Goal: Information Seeking & Learning: Learn about a topic

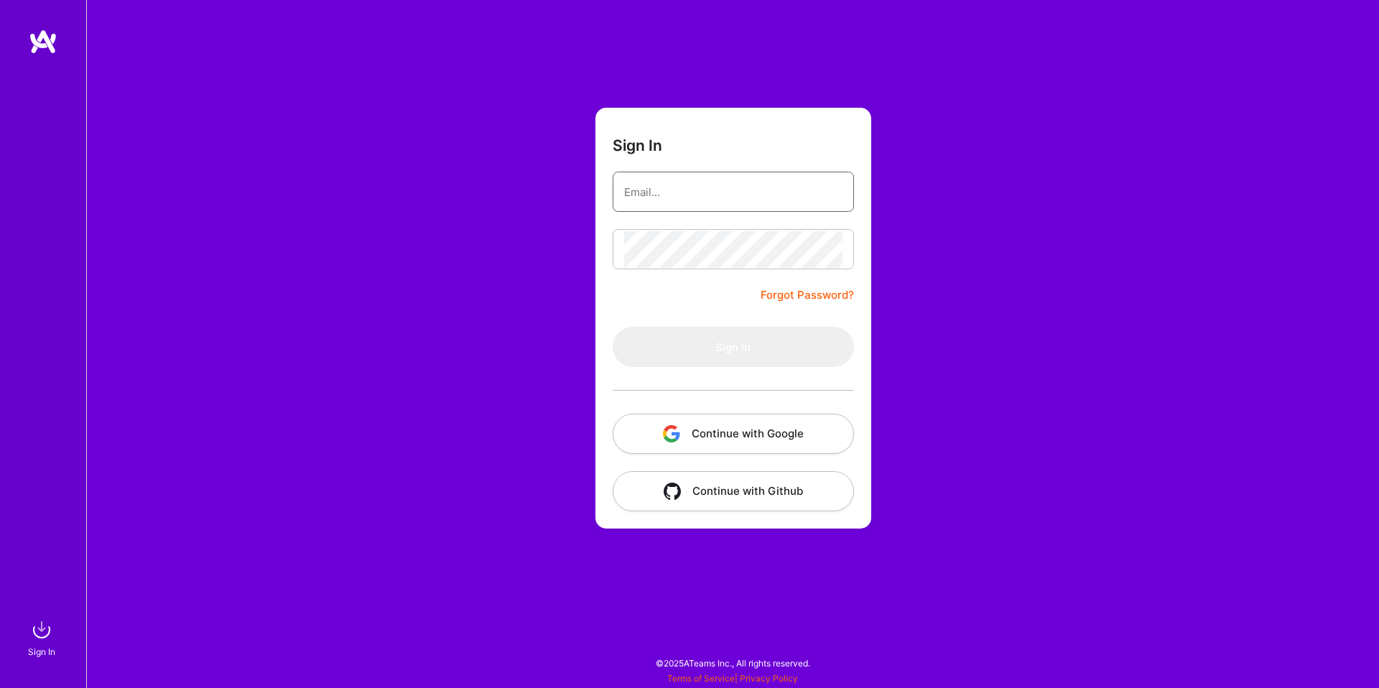
type input "[EMAIL_ADDRESS][PERSON_NAME][DOMAIN_NAME]"
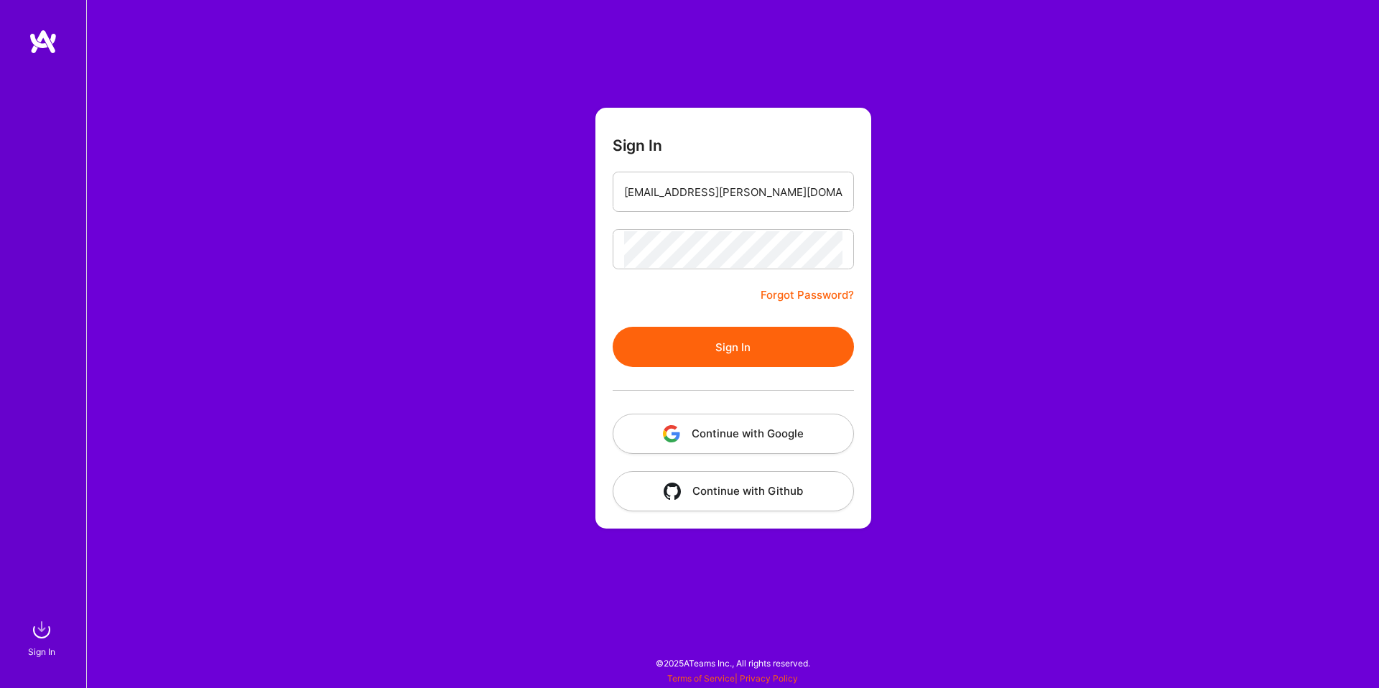
click at [755, 336] on button "Sign In" at bounding box center [733, 347] width 241 height 40
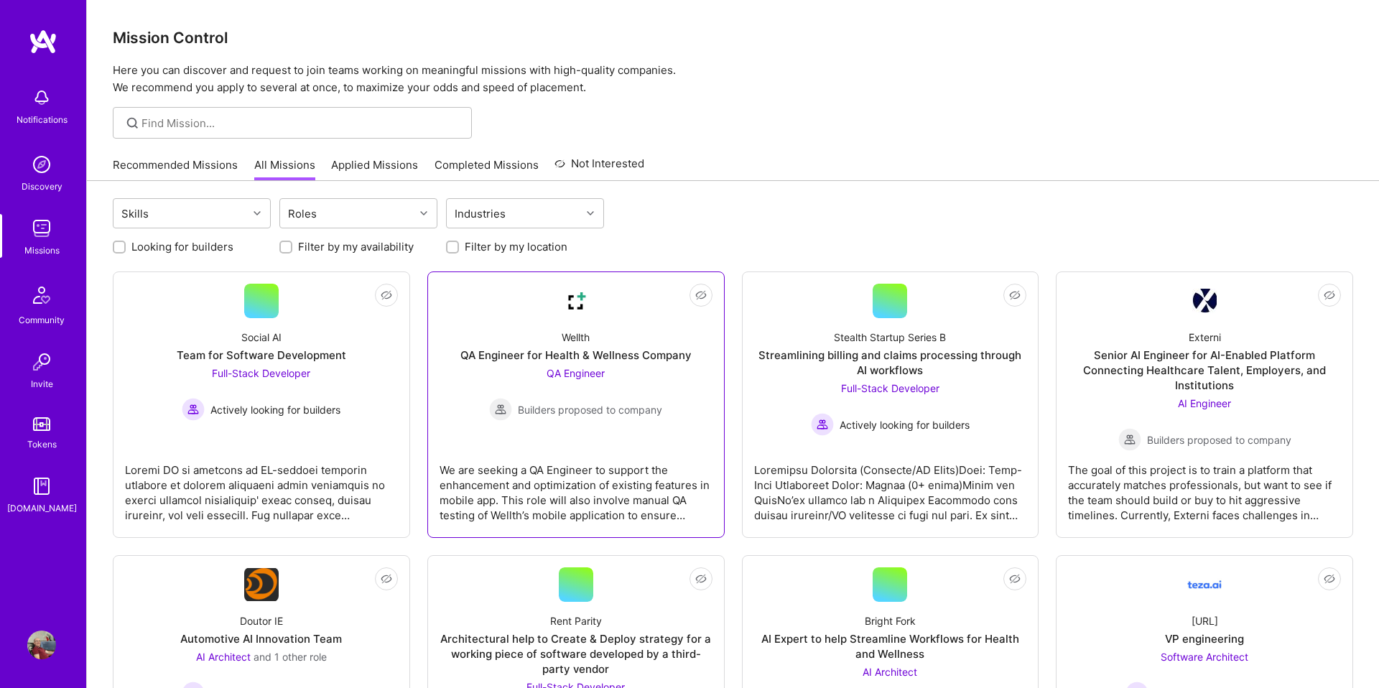
click at [554, 351] on div "QA Engineer for Health & Wellness Company" at bounding box center [575, 355] width 231 height 15
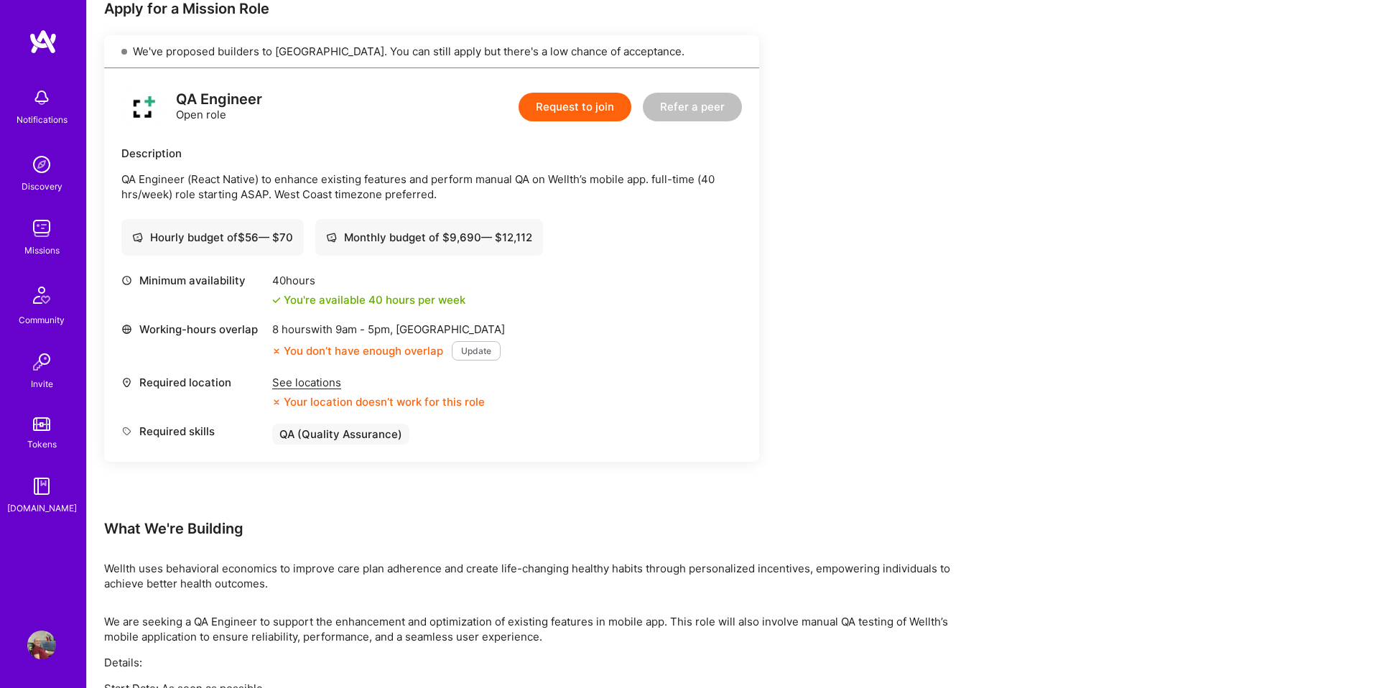
scroll to position [297, 0]
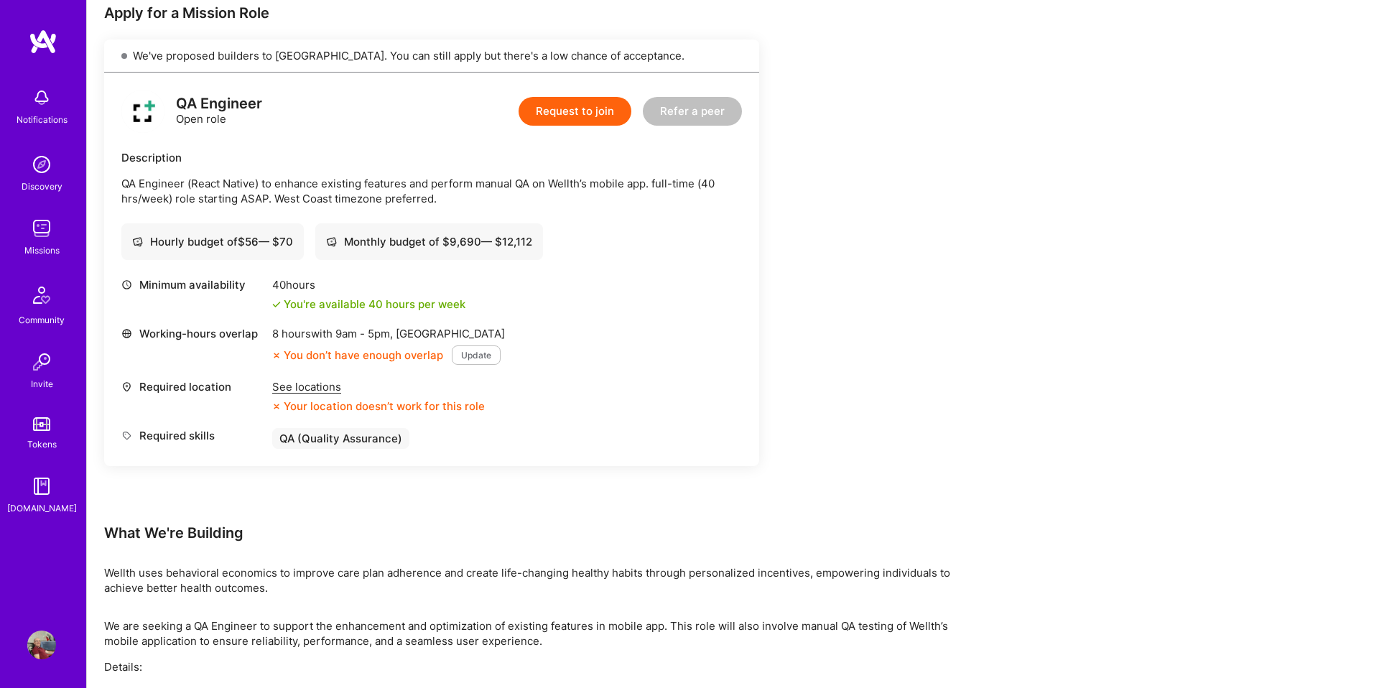
click at [287, 383] on div "See locations" at bounding box center [378, 386] width 213 height 15
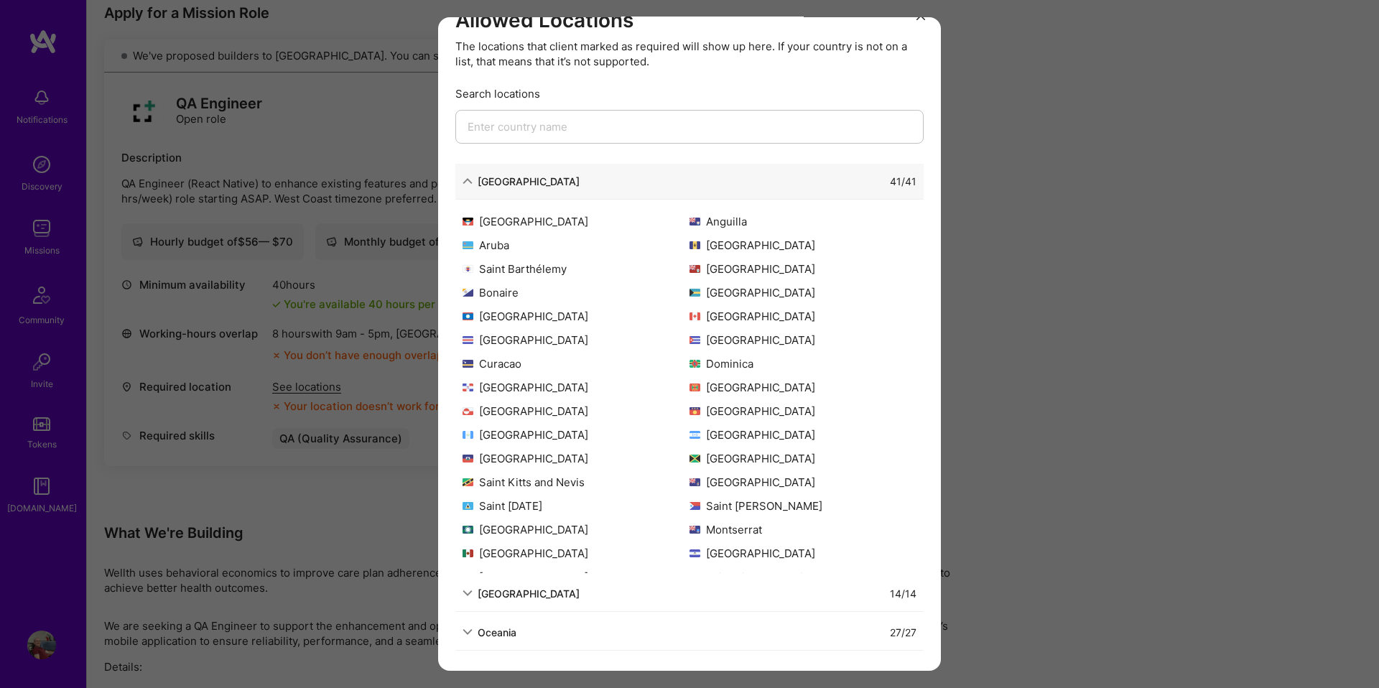
scroll to position [0, 0]
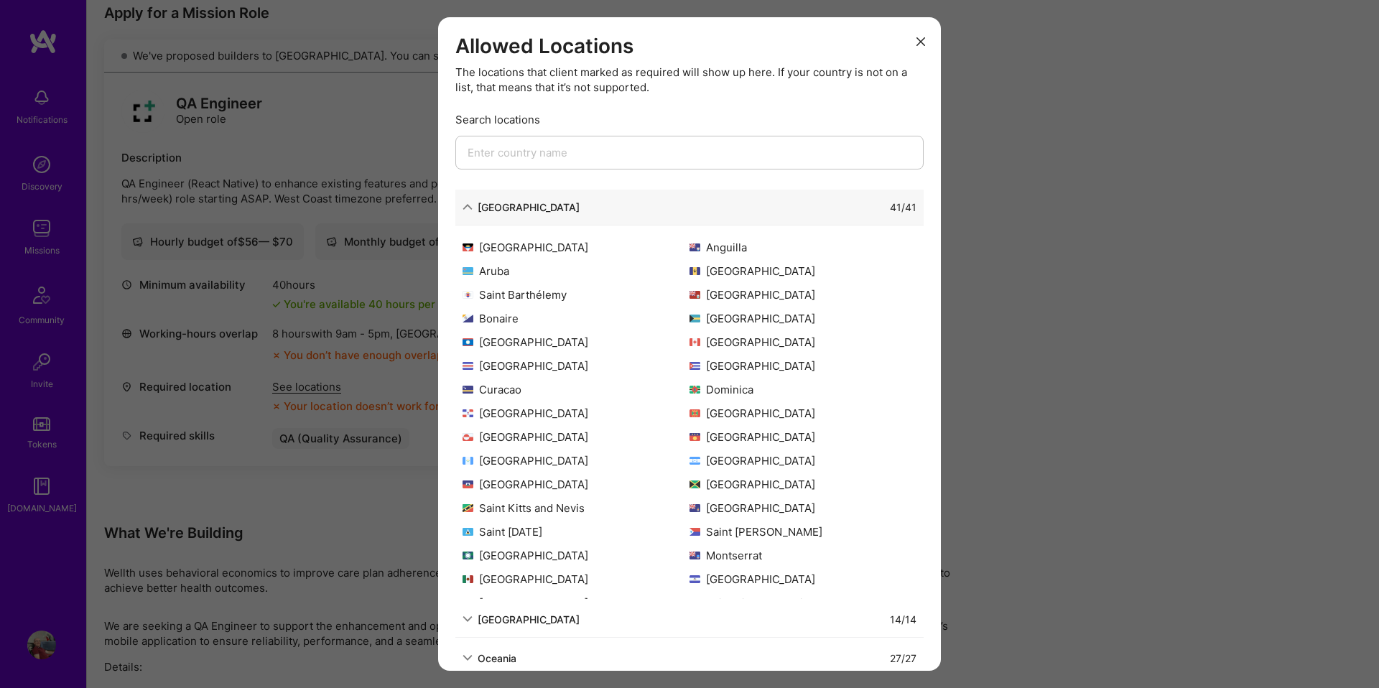
click at [922, 40] on icon "modal" at bounding box center [921, 41] width 9 height 9
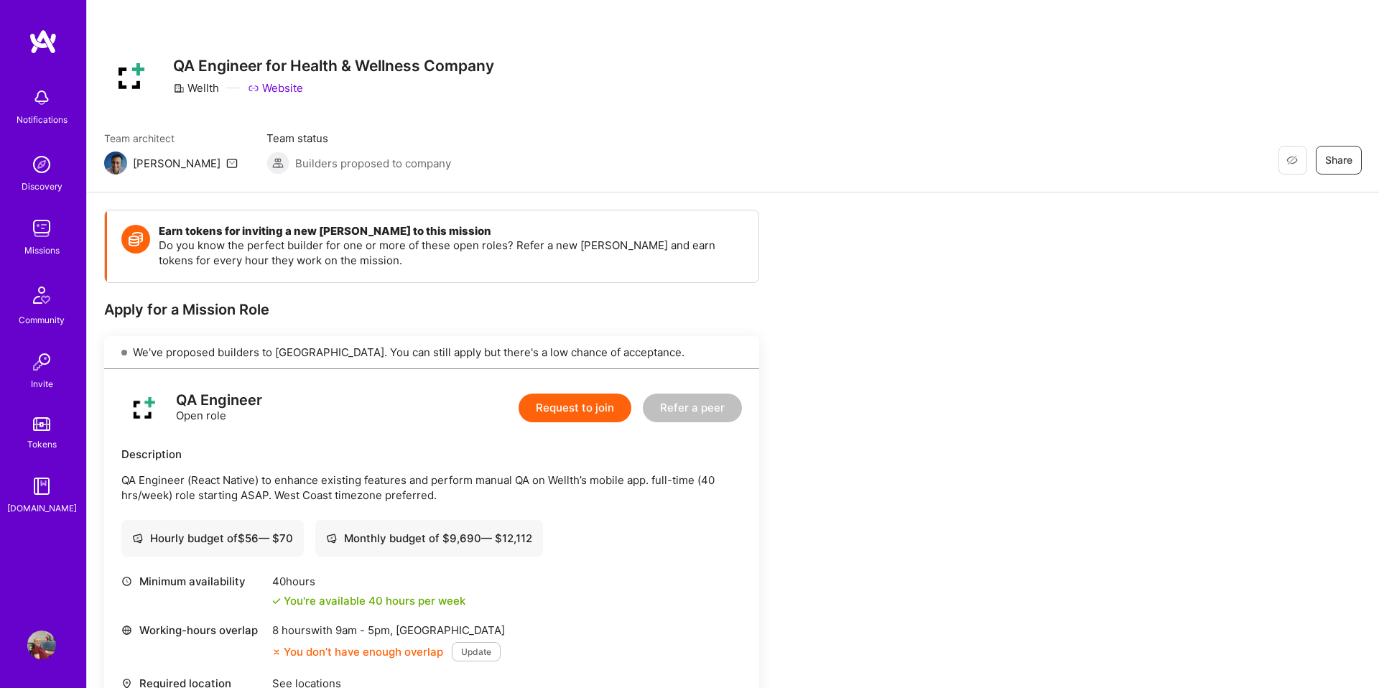
click at [33, 228] on img at bounding box center [41, 228] width 29 height 29
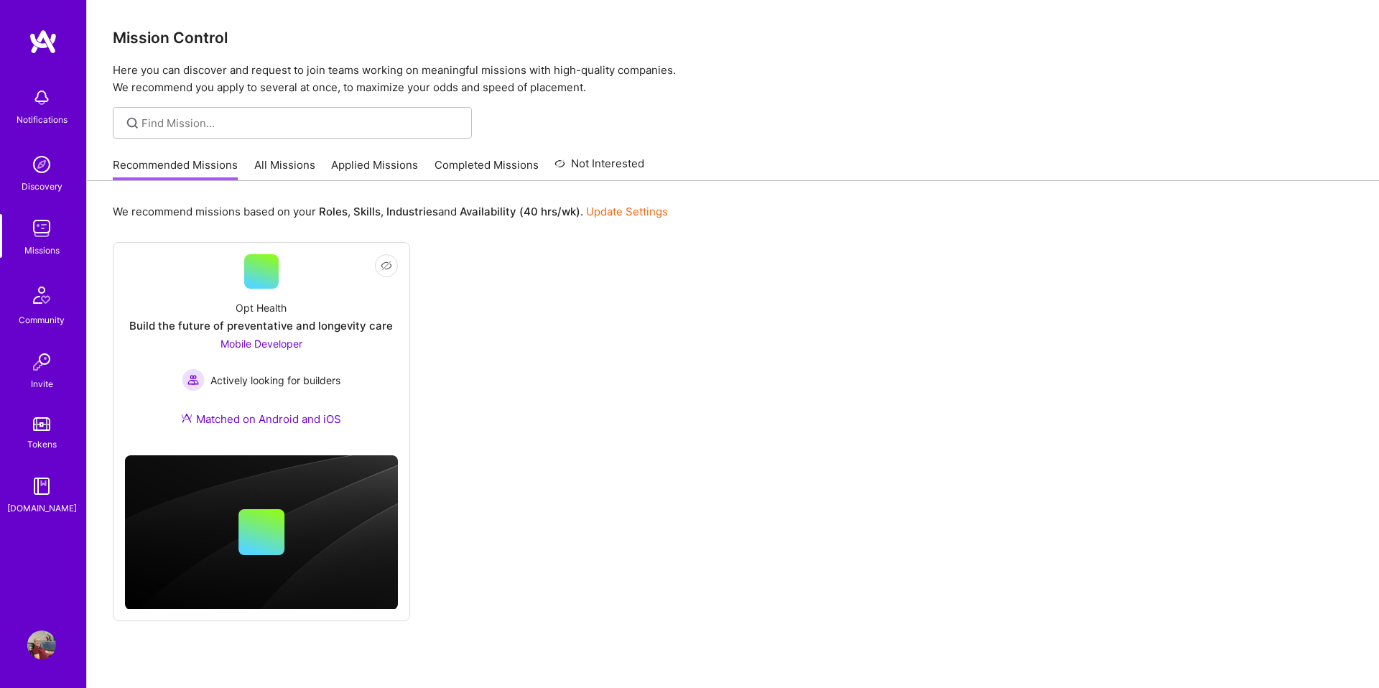
click at [293, 157] on link "All Missions" at bounding box center [284, 169] width 61 height 24
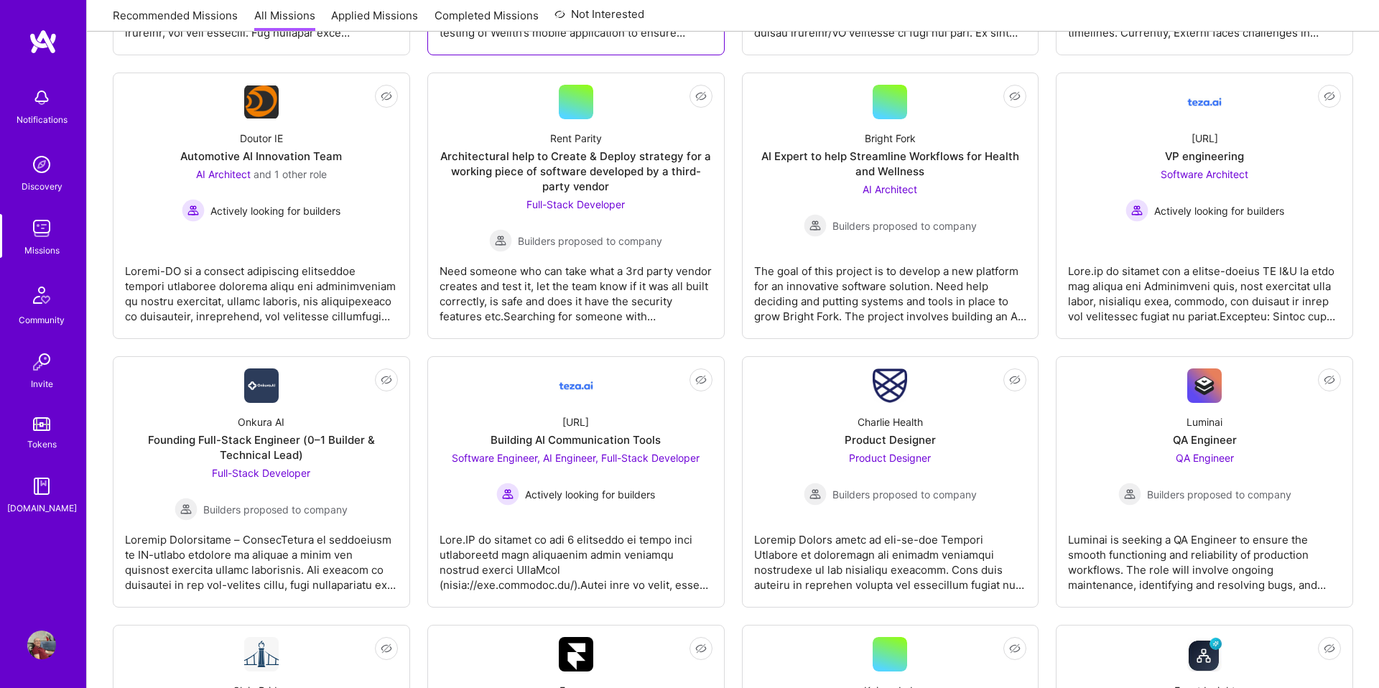
scroll to position [487, 0]
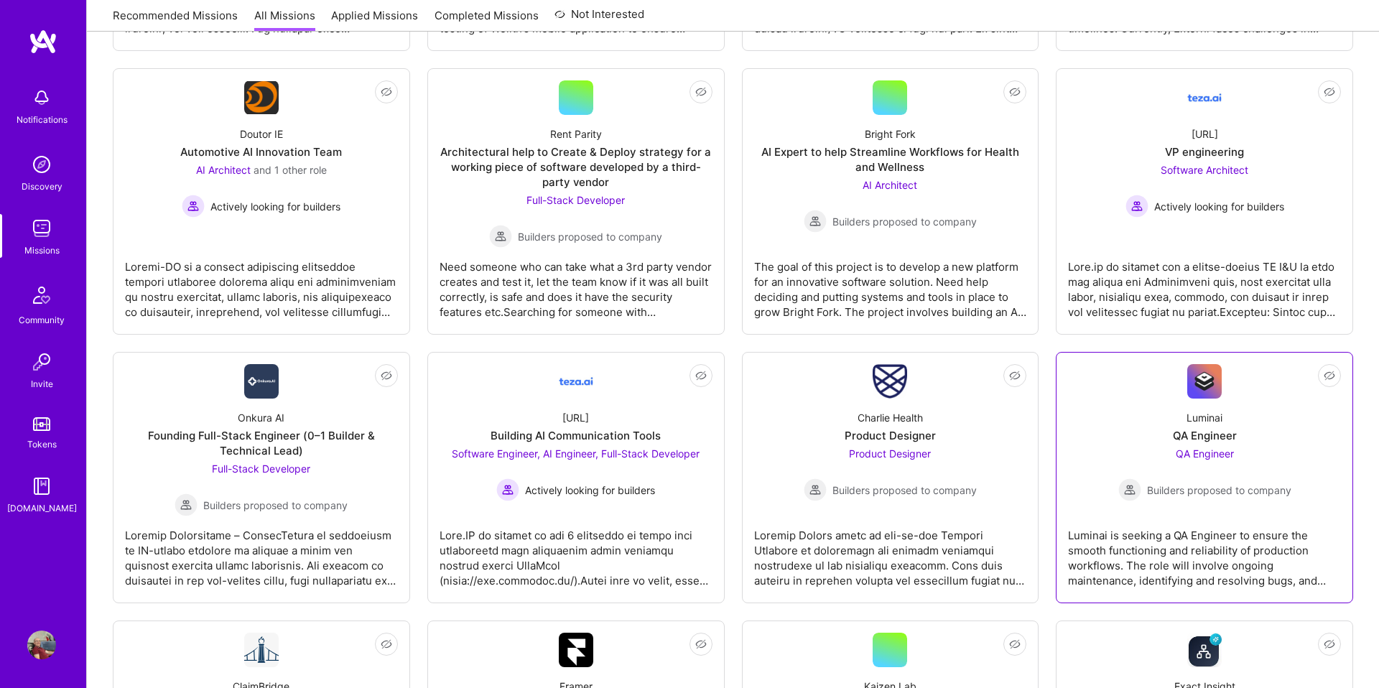
click at [1157, 465] on div "QA Engineer Builders proposed to company" at bounding box center [1204, 473] width 173 height 55
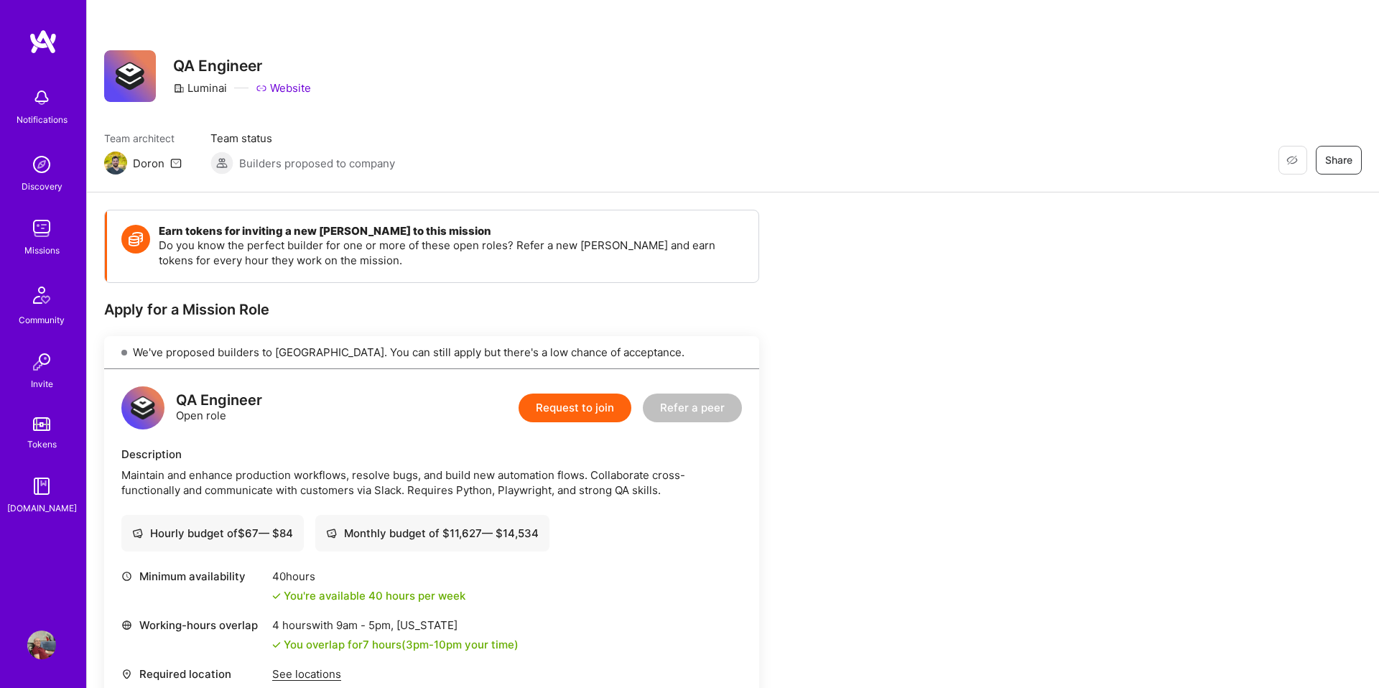
click at [284, 88] on link "Website" at bounding box center [283, 87] width 55 height 15
